Goal: Information Seeking & Learning: Learn about a topic

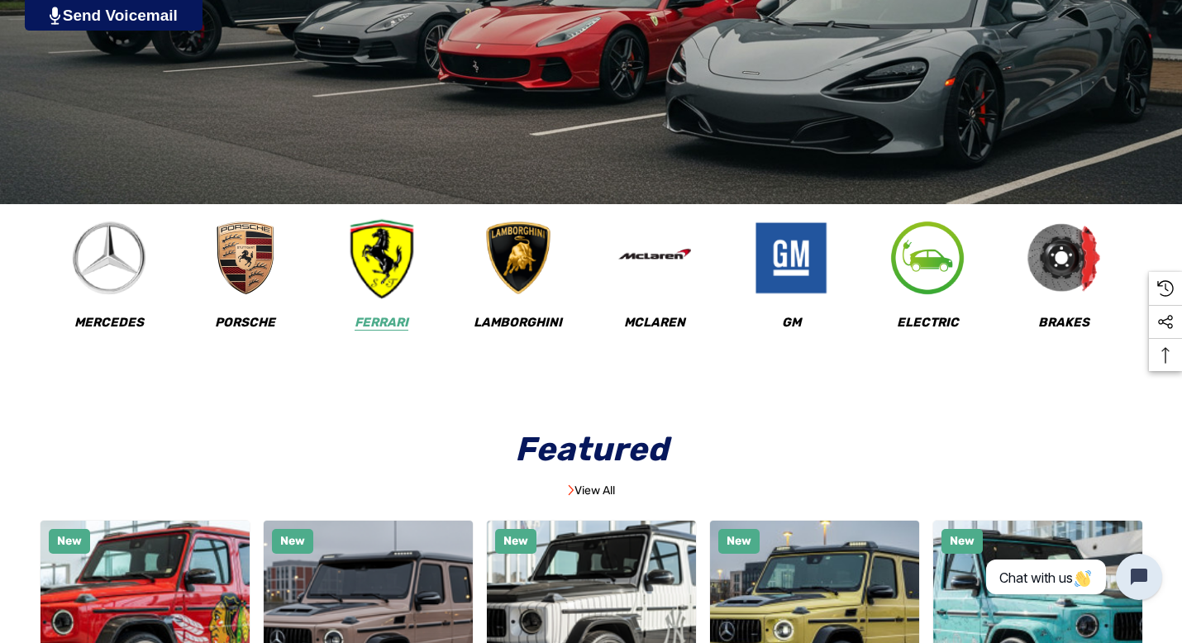
scroll to position [540, 0]
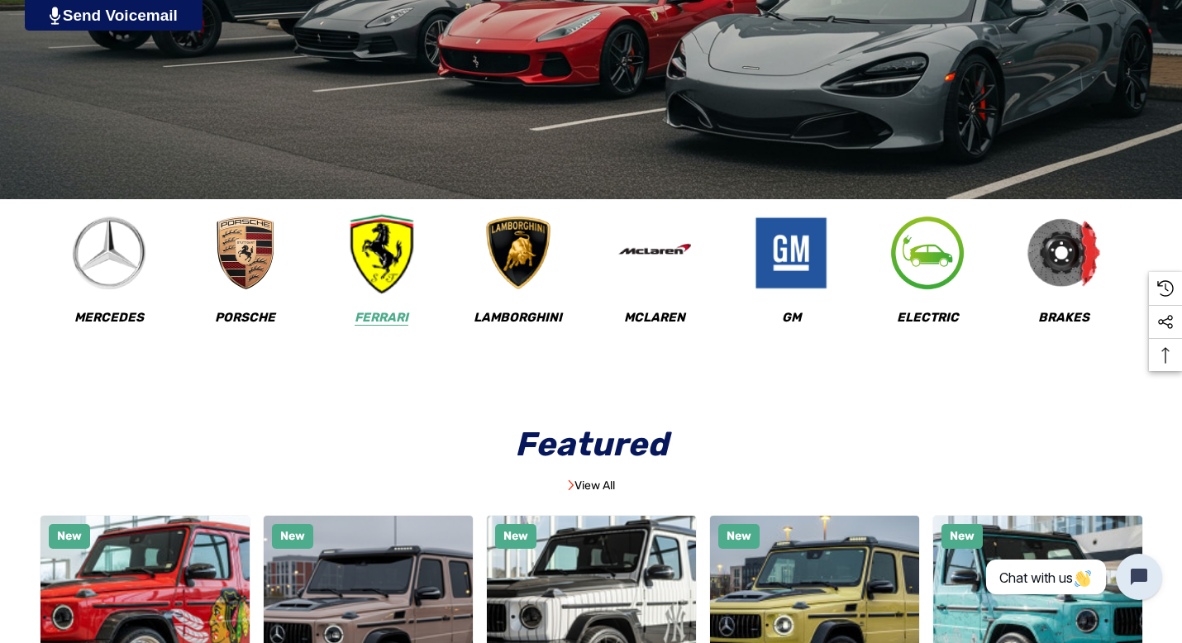
click at [380, 301] on link "Ferrari" at bounding box center [382, 281] width 134 height 130
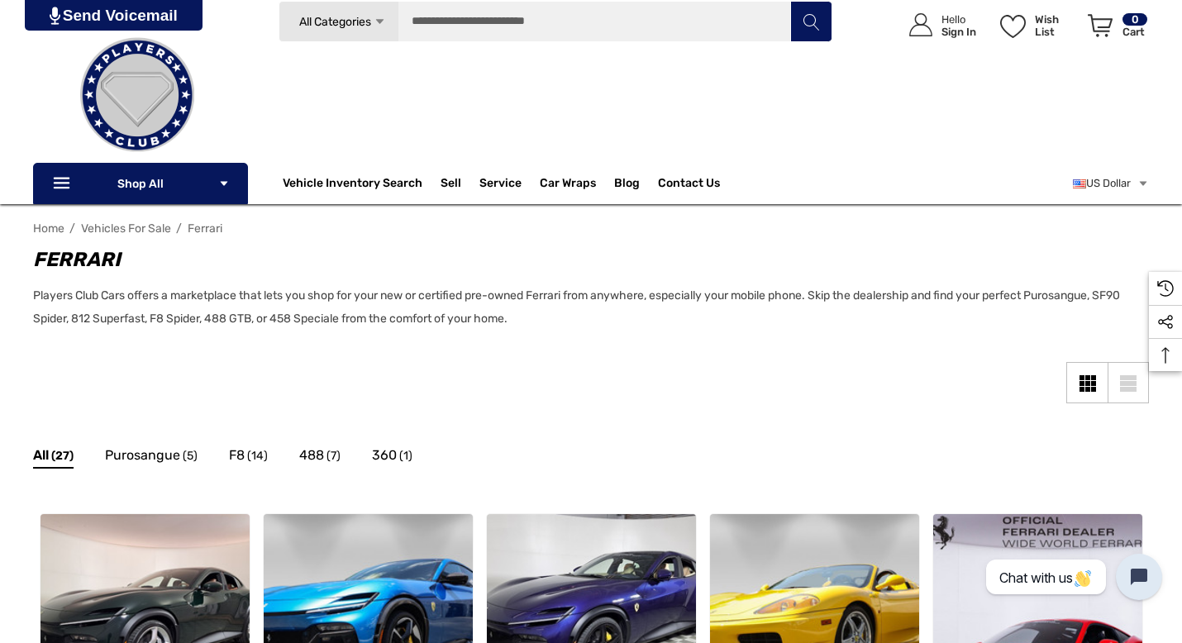
scroll to position [6, 0]
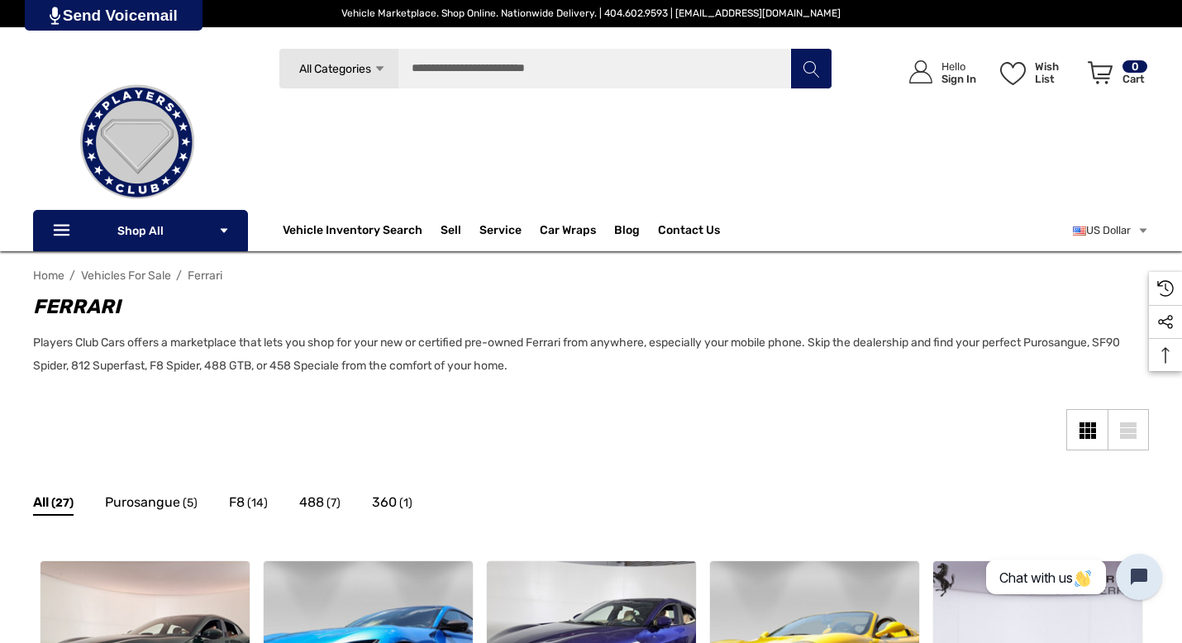
click at [145, 136] on img at bounding box center [137, 141] width 165 height 165
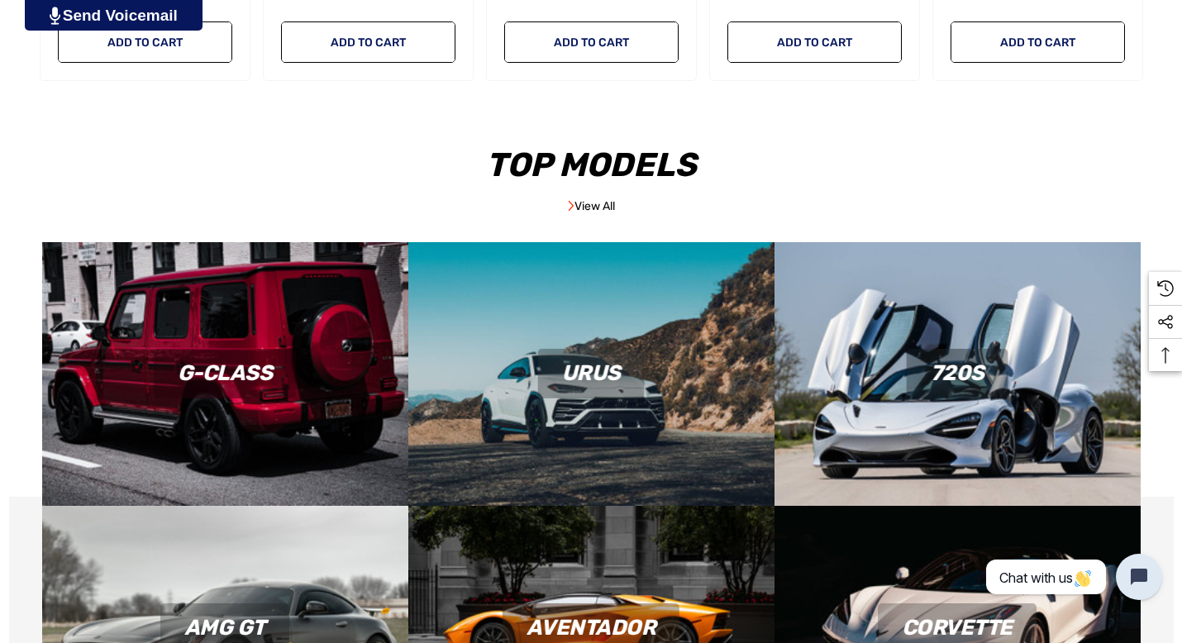
scroll to position [1395, 0]
